Goal: Browse casually

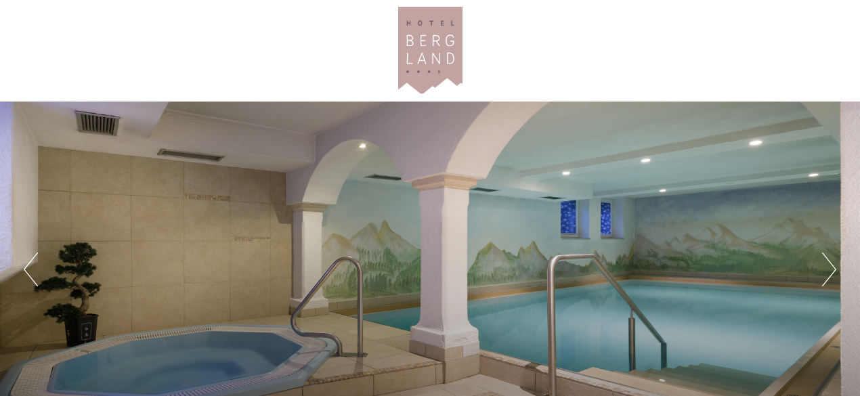
click at [832, 270] on button "Next" at bounding box center [829, 270] width 14 height 34
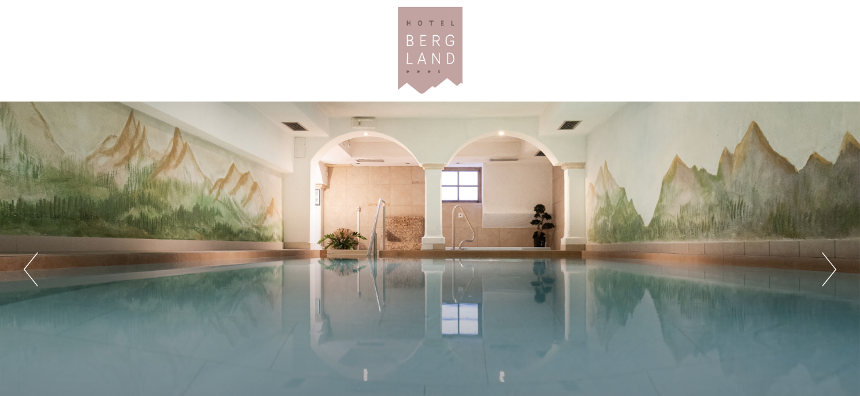
click at [832, 270] on button "Next" at bounding box center [829, 270] width 14 height 34
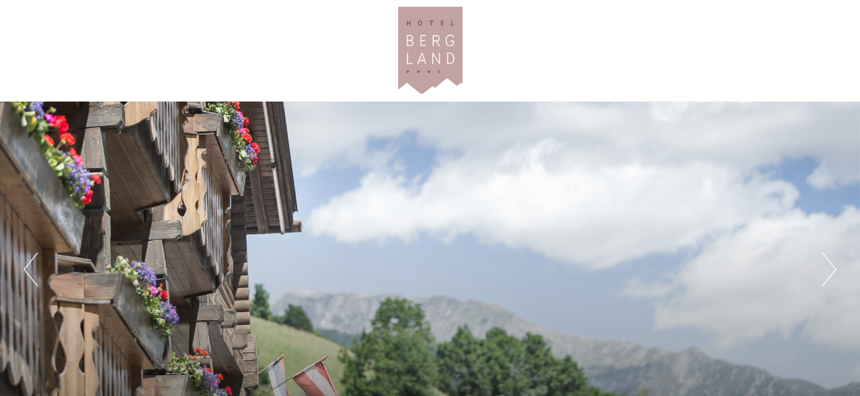
click at [832, 270] on button "Next" at bounding box center [829, 270] width 14 height 34
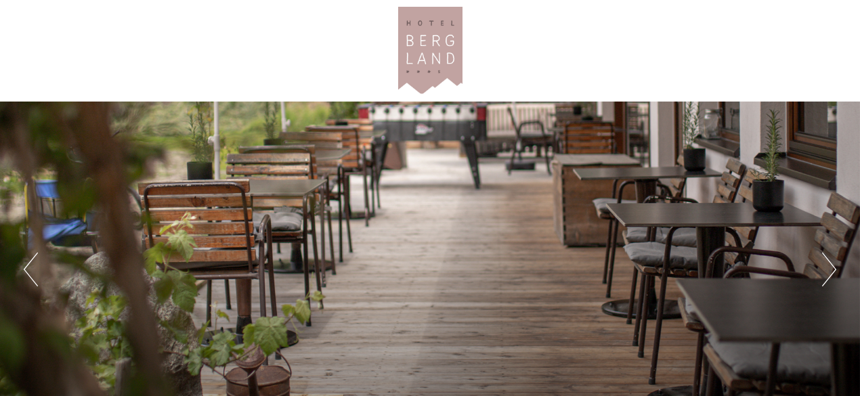
click at [832, 270] on button "Next" at bounding box center [829, 270] width 14 height 34
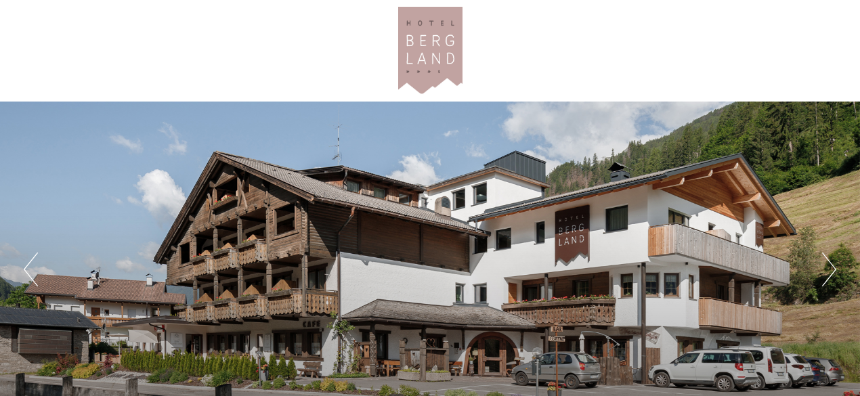
click at [832, 270] on button "Next" at bounding box center [829, 270] width 14 height 34
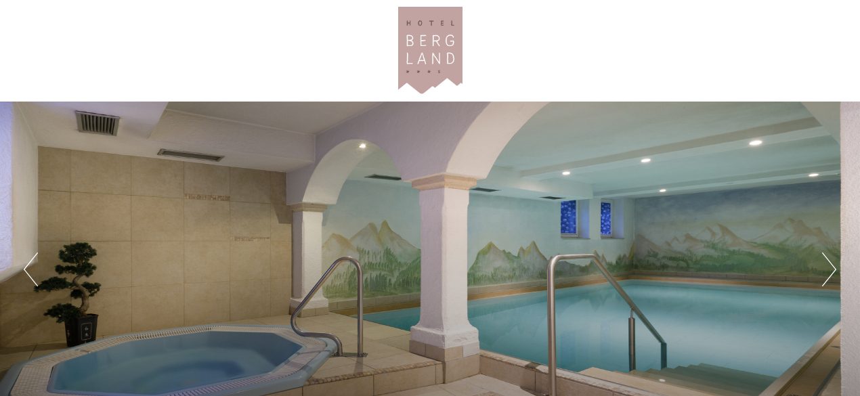
click at [832, 270] on button "Next" at bounding box center [829, 270] width 14 height 34
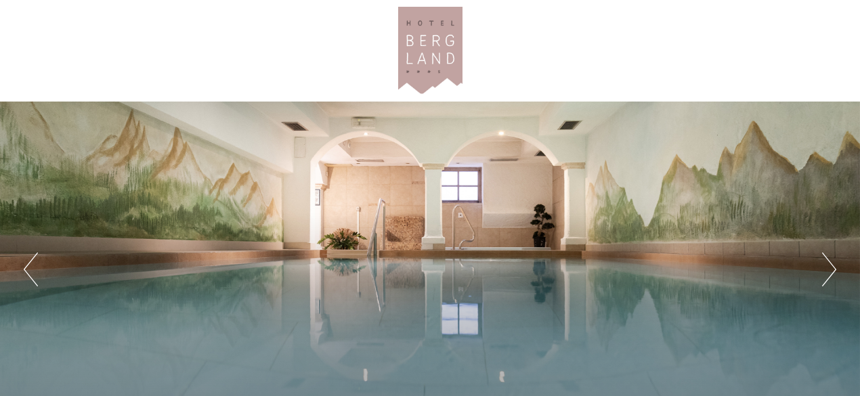
click at [832, 270] on button "Next" at bounding box center [829, 270] width 14 height 34
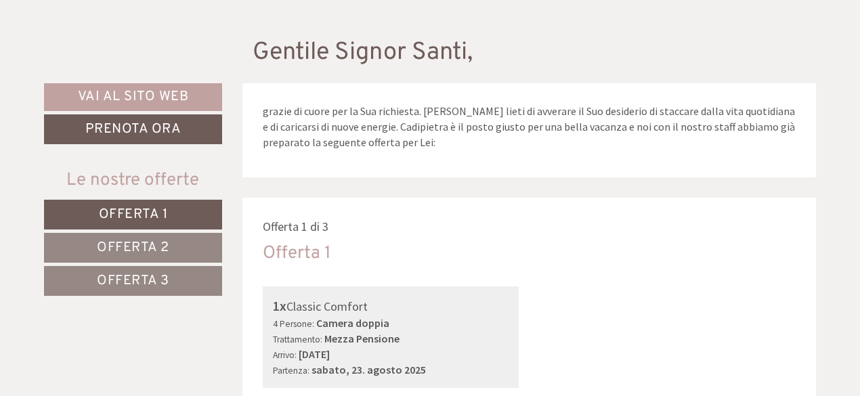
scroll to position [271, 0]
